Goal: Transaction & Acquisition: Obtain resource

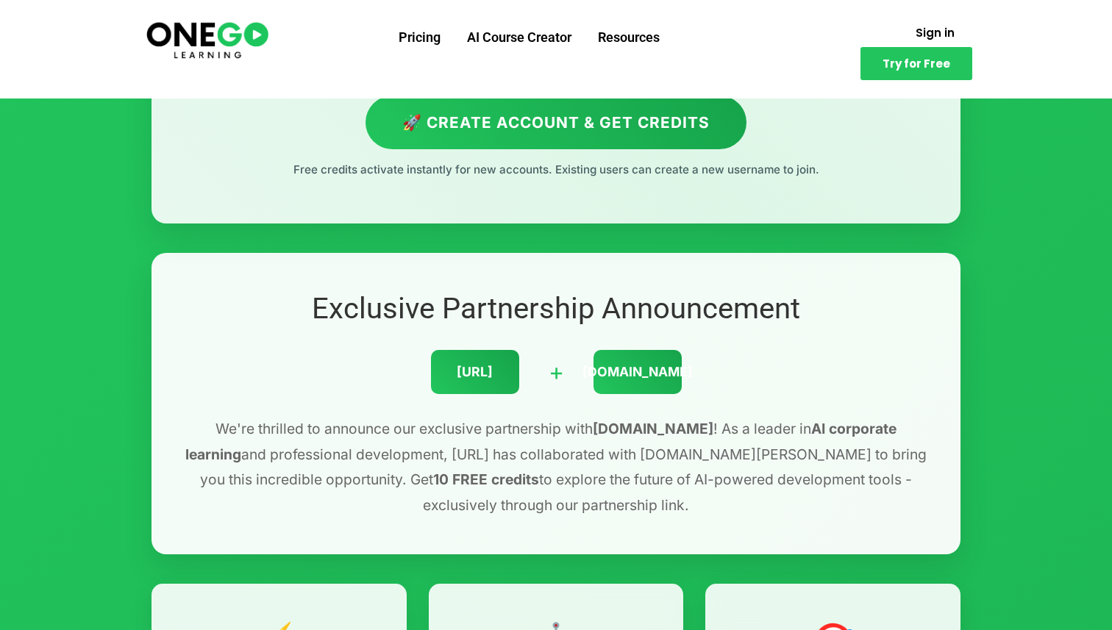
scroll to position [296, 0]
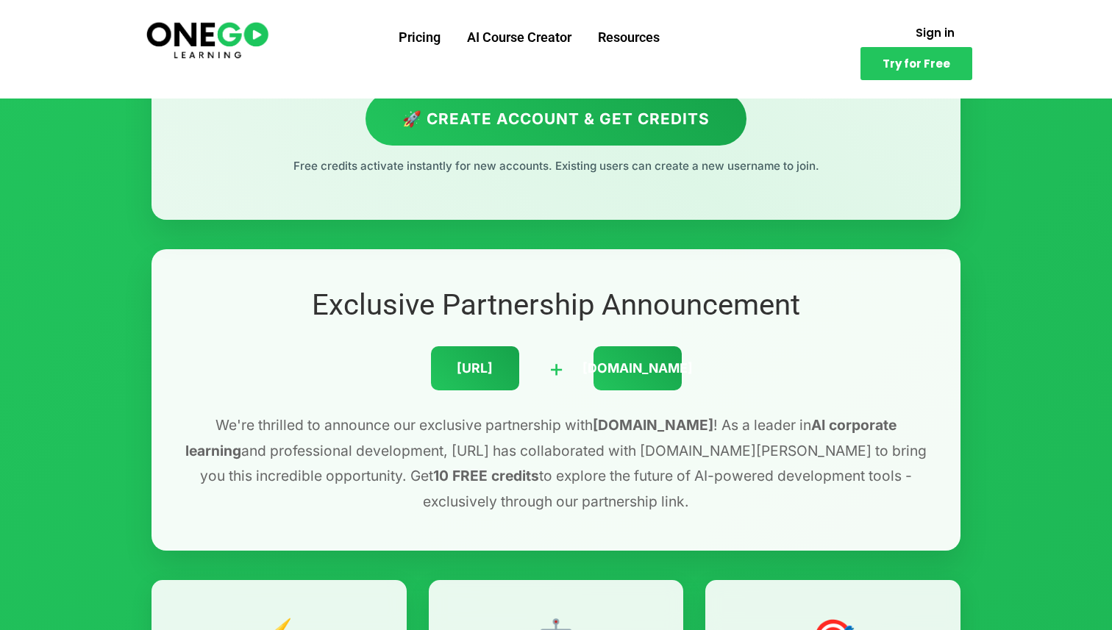
click at [484, 370] on div "[URL]" at bounding box center [475, 368] width 88 height 44
click at [593, 363] on div "[DOMAIN_NAME]" at bounding box center [637, 368] width 88 height 44
click at [559, 400] on div "Exclusive Partnership Announcement [URL] + [DOMAIN_NAME][PERSON_NAME] We're thr…" at bounding box center [555, 399] width 809 height 301
click at [628, 355] on div "[DOMAIN_NAME]" at bounding box center [637, 368] width 88 height 44
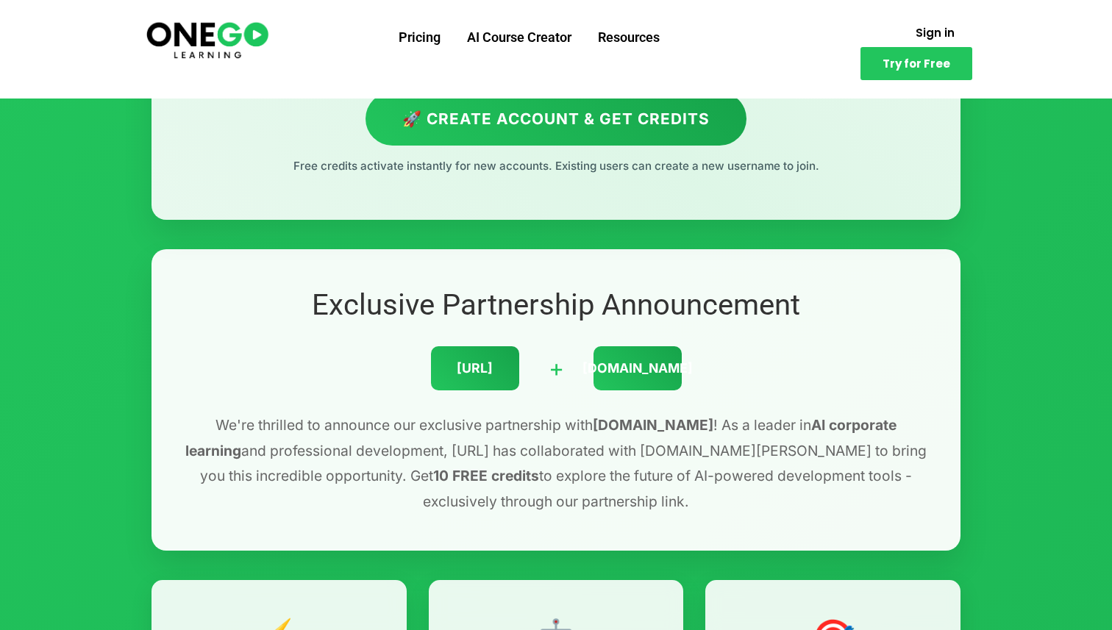
click at [486, 364] on div "[URL]" at bounding box center [475, 368] width 88 height 44
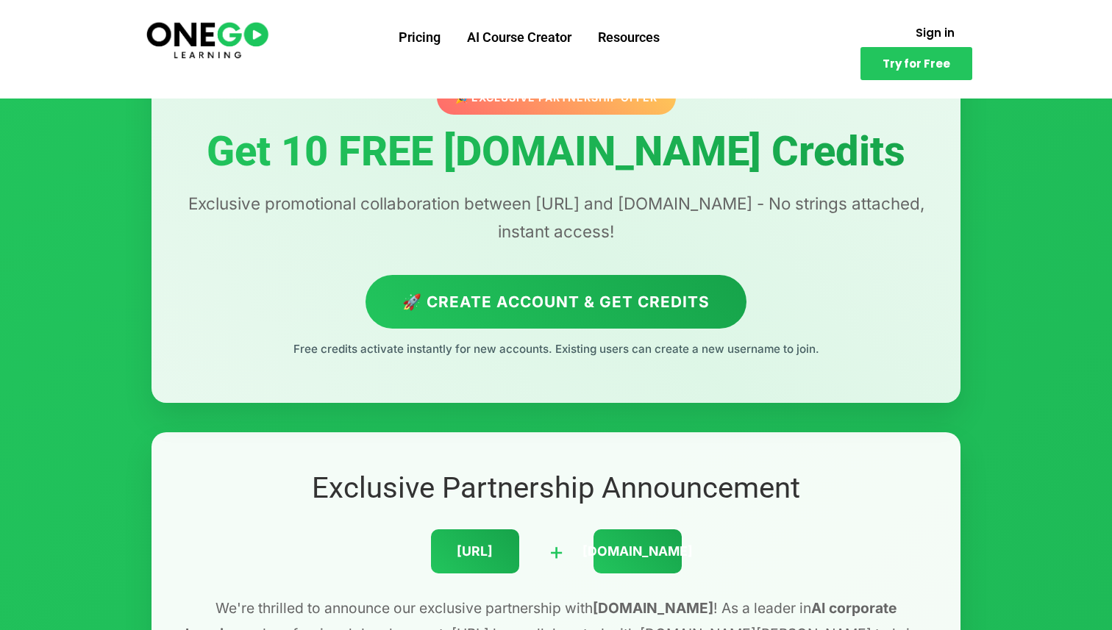
scroll to position [0, 0]
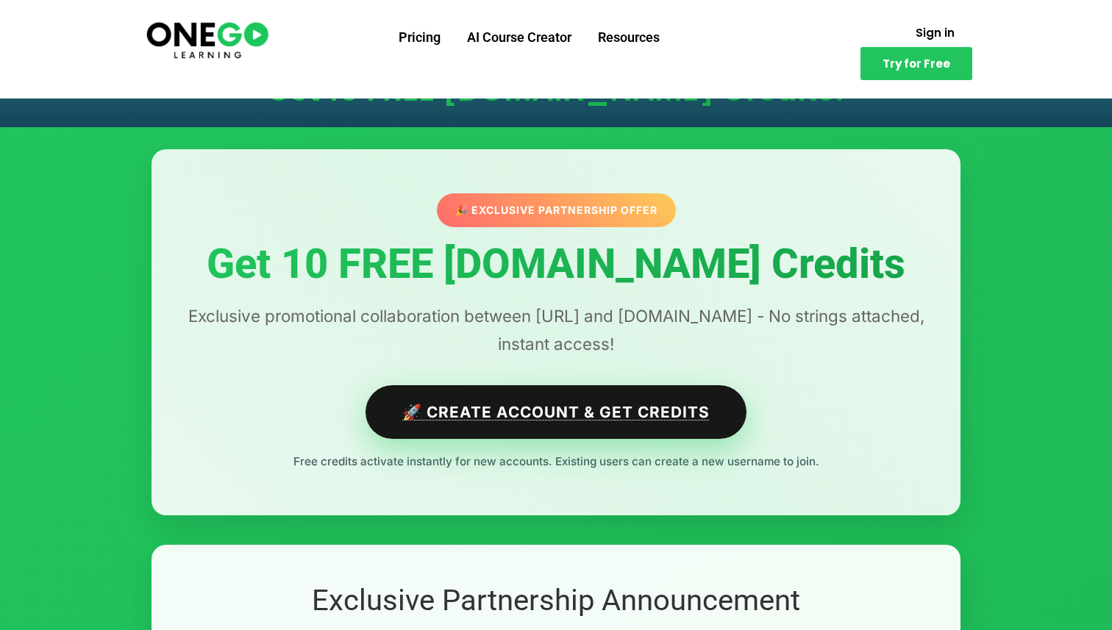
click at [580, 438] on link "🚀 Create Account & Get Credits" at bounding box center [555, 412] width 381 height 54
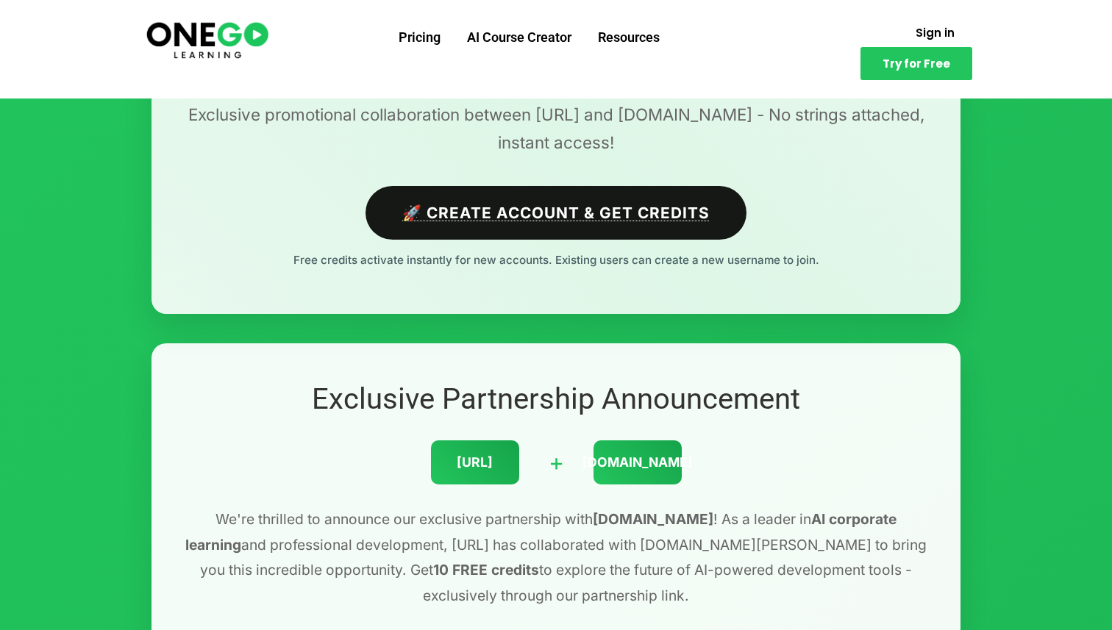
scroll to position [209, 0]
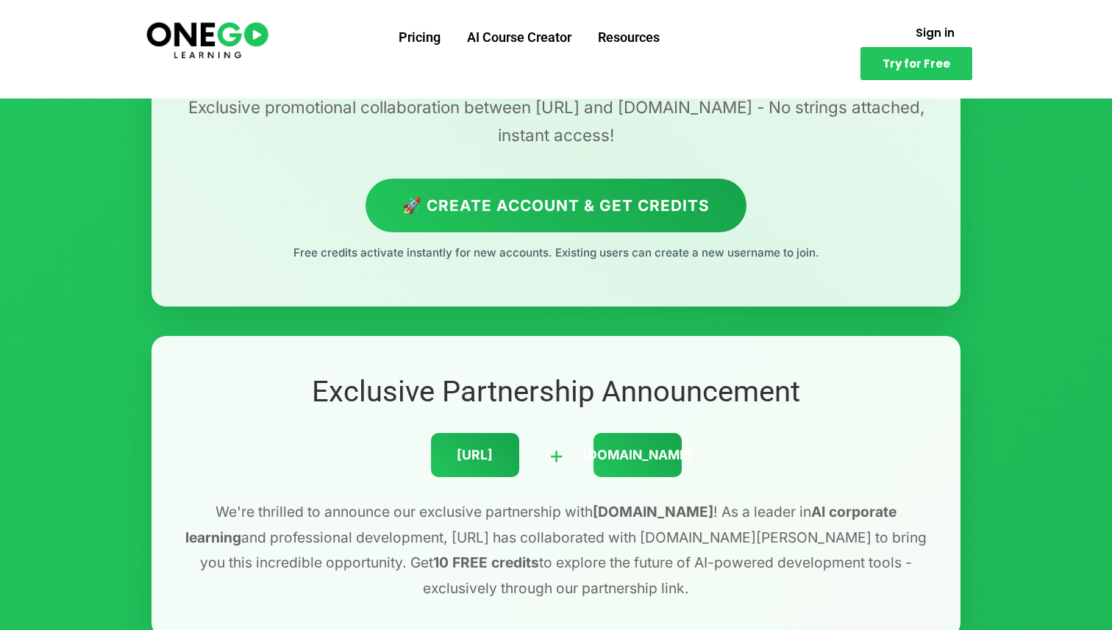
click at [487, 458] on div "[URL]" at bounding box center [475, 455] width 88 height 44
click at [915, 33] on span "Sign in" at bounding box center [934, 32] width 39 height 11
